Goal: Task Accomplishment & Management: Manage account settings

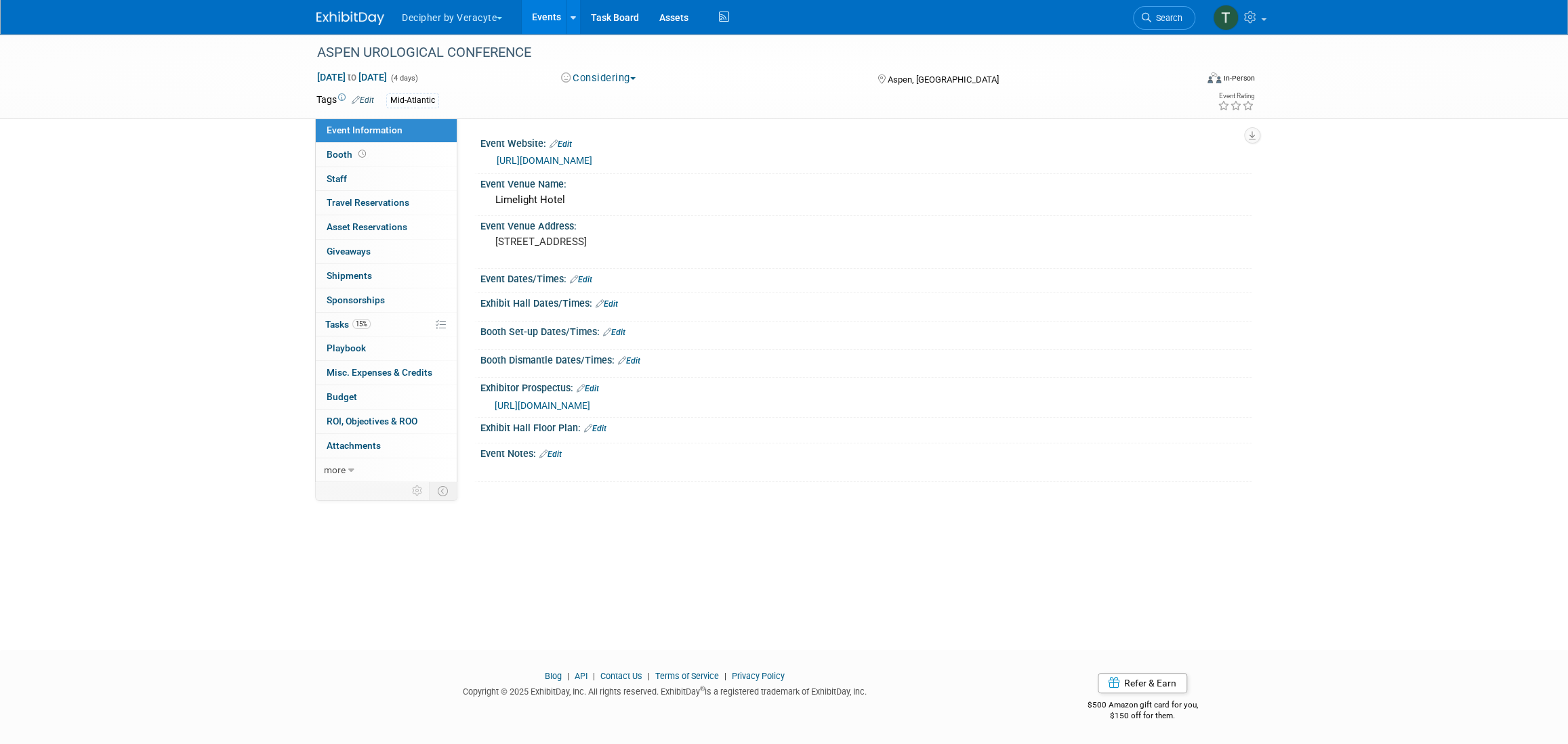
click at [550, 21] on link "Events" at bounding box center [546, 16] width 49 height 34
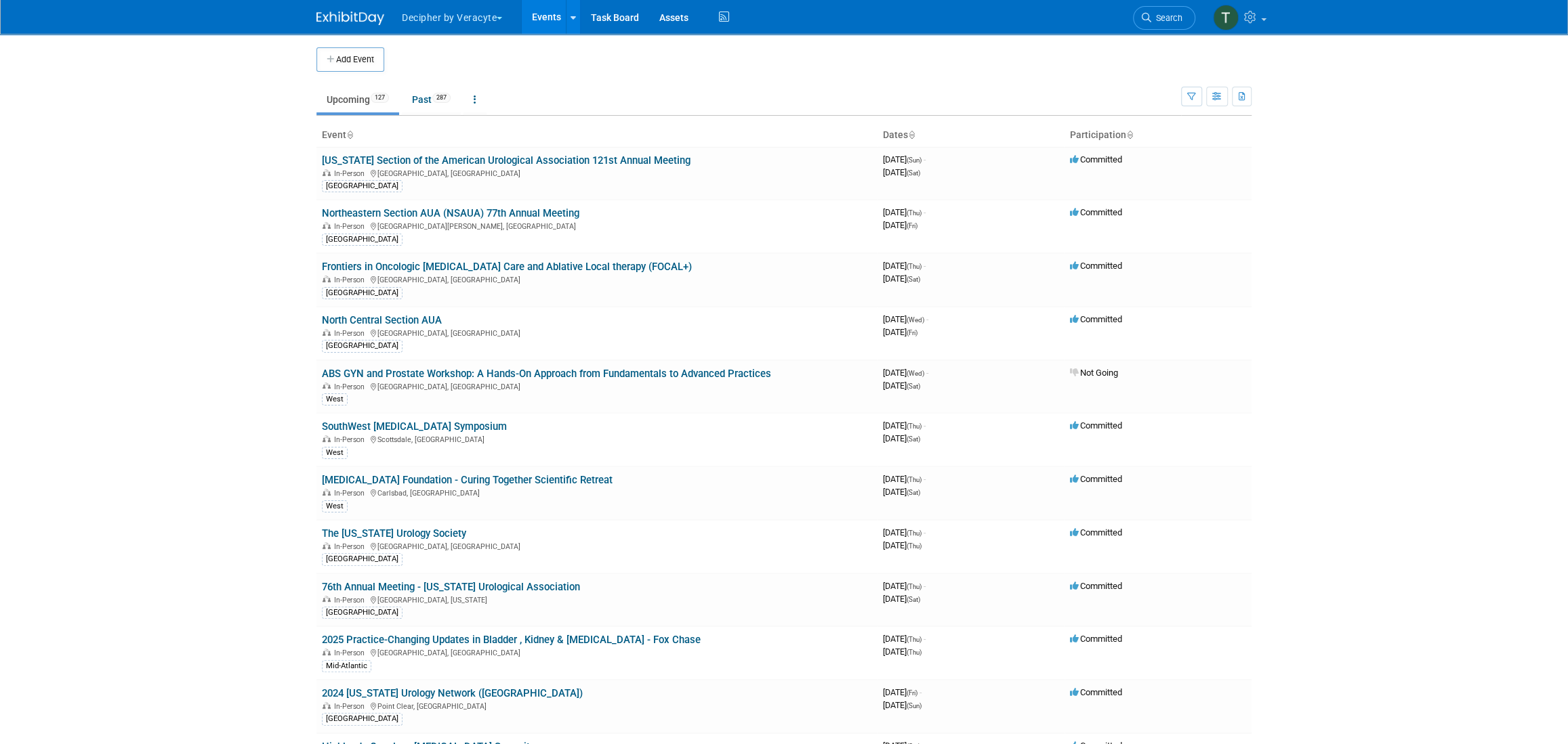
click at [271, 185] on body "Decipher by Veracyte Explore: My Workspaces 2 Go to Workspace: Corporate Events…" at bounding box center [784, 372] width 1568 height 744
click at [478, 210] on link "Northeastern Section AUA (NSAUA) 77th Annual Meeting" at bounding box center [451, 214] width 258 height 12
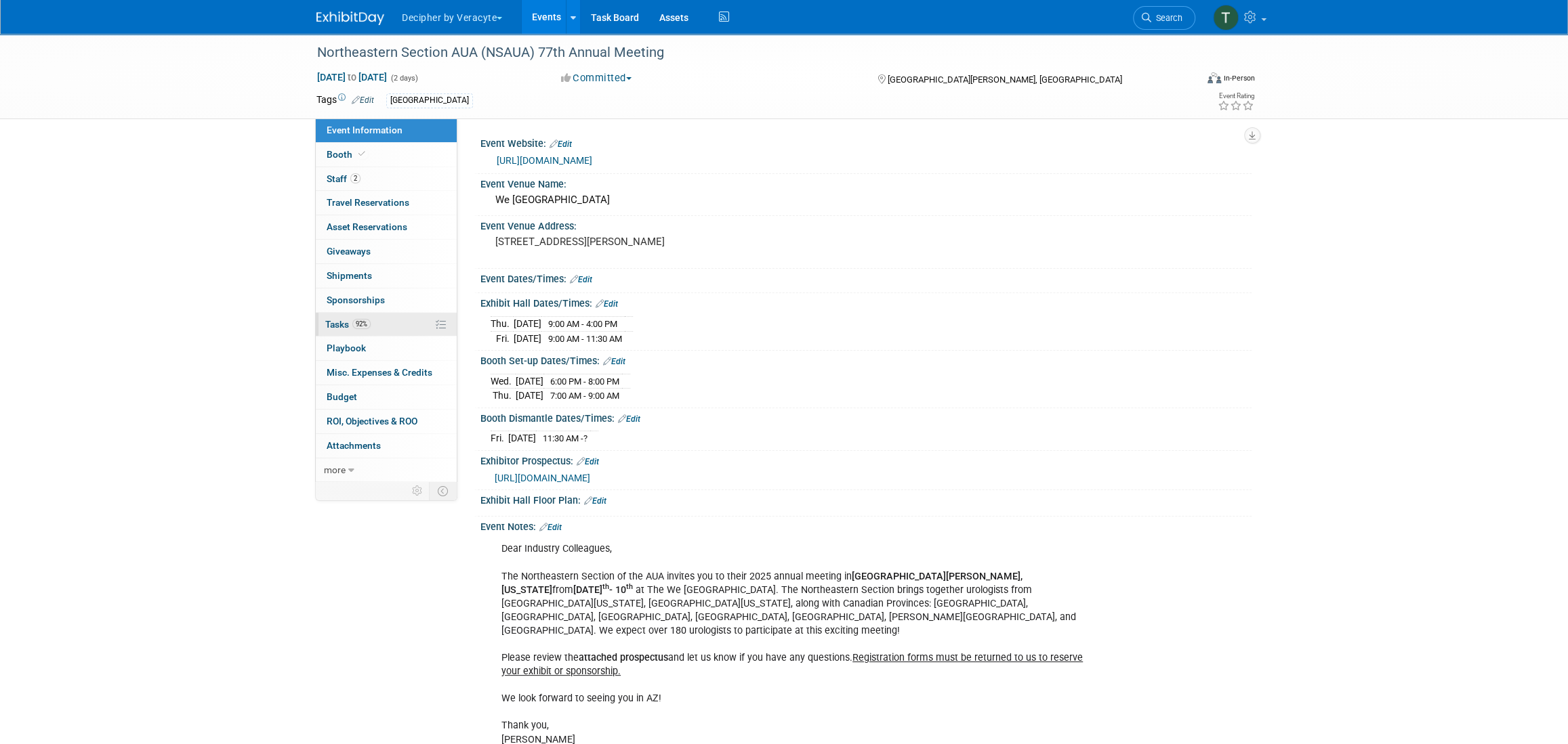
click at [396, 313] on link "92% Tasks 92%" at bounding box center [387, 325] width 141 height 24
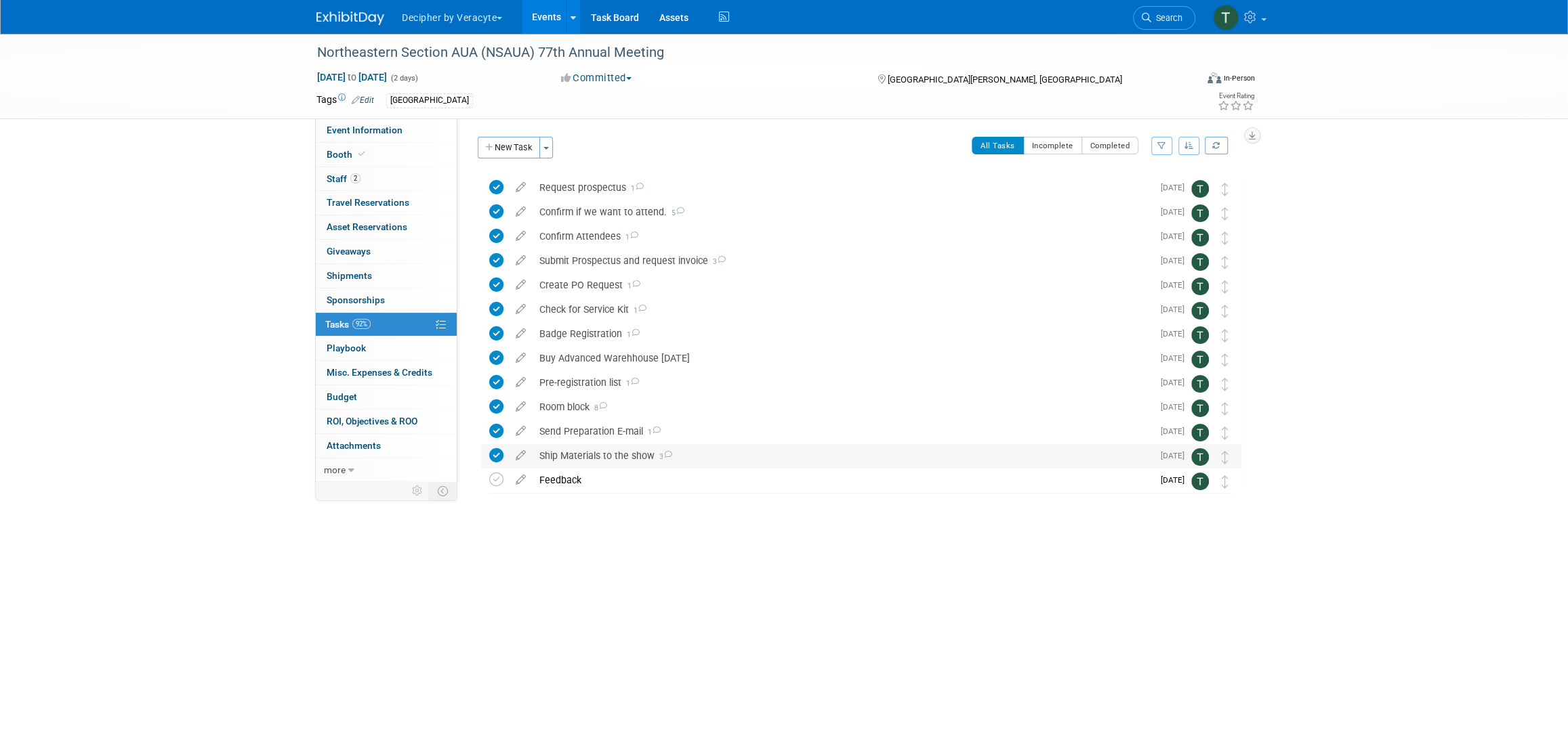
click at [607, 454] on div "Ship Materials to the show 3" at bounding box center [842, 456] width 620 height 23
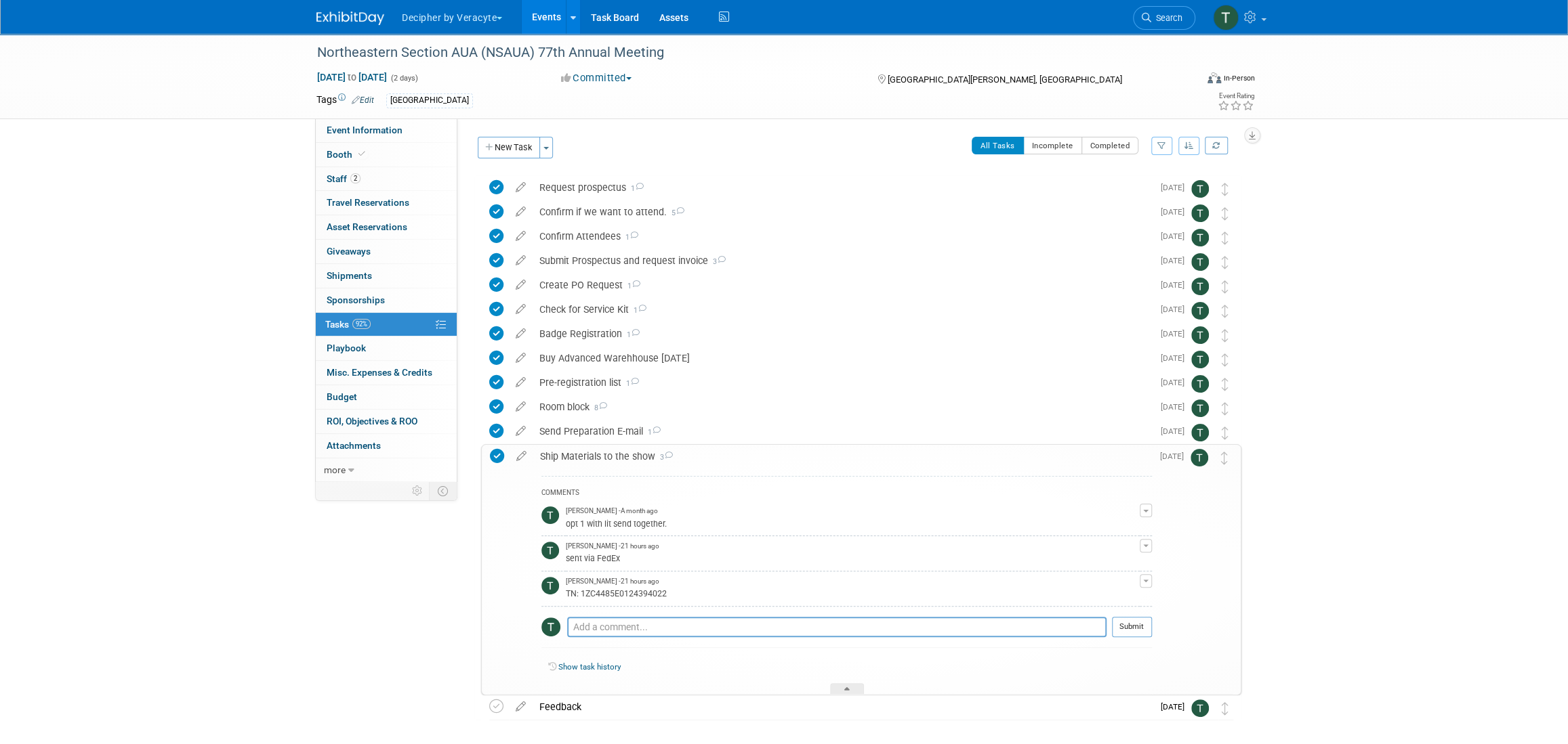
click at [621, 595] on div "TN: 1ZC4485E0124394022" at bounding box center [852, 593] width 574 height 13
click at [415, 126] on link "Event Information" at bounding box center [387, 130] width 141 height 24
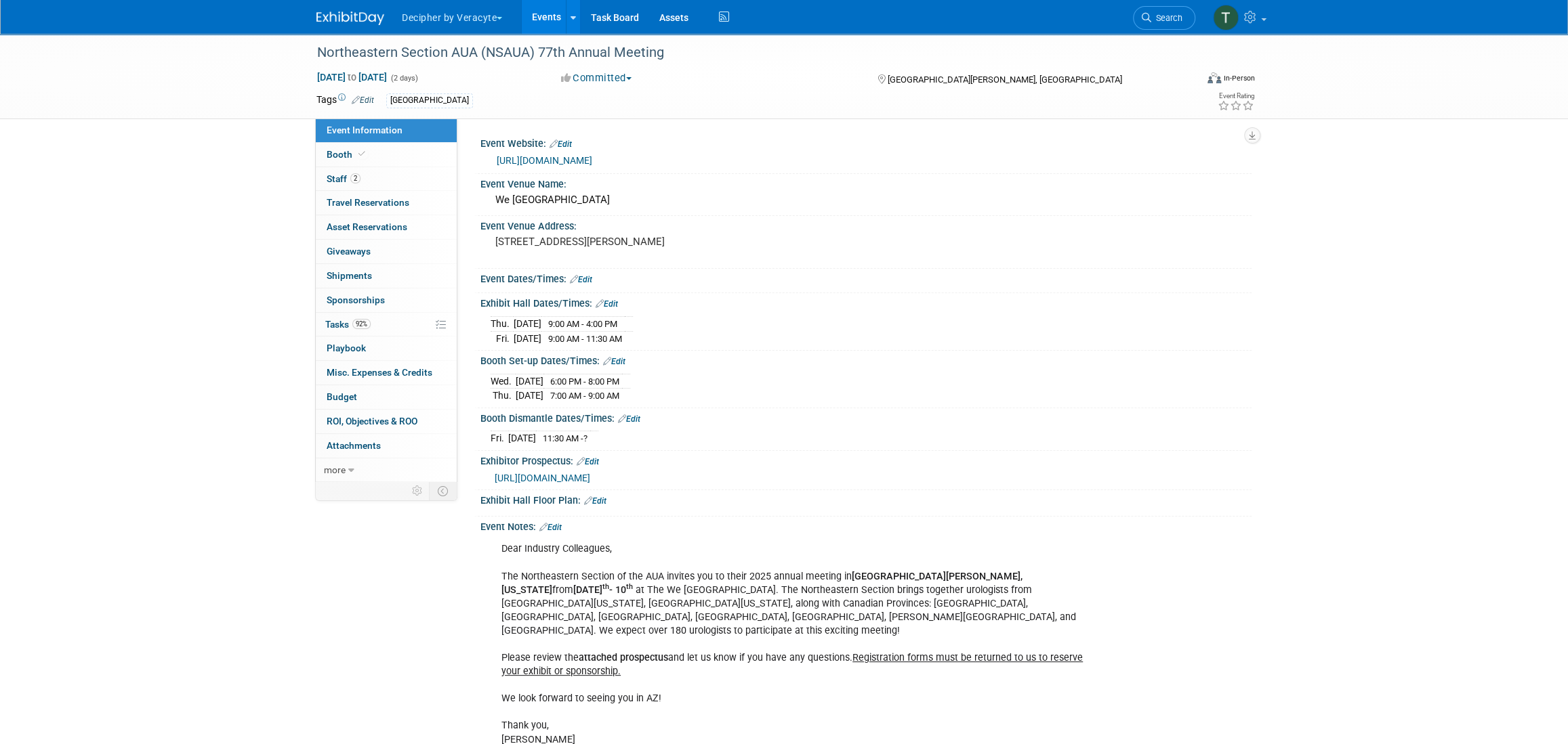
click at [592, 160] on link "https://urologyconnection.com/funding-opportunities/client-details.aspx?cc=nsaua" at bounding box center [544, 160] width 95 height 11
